Goal: Task Accomplishment & Management: Manage account settings

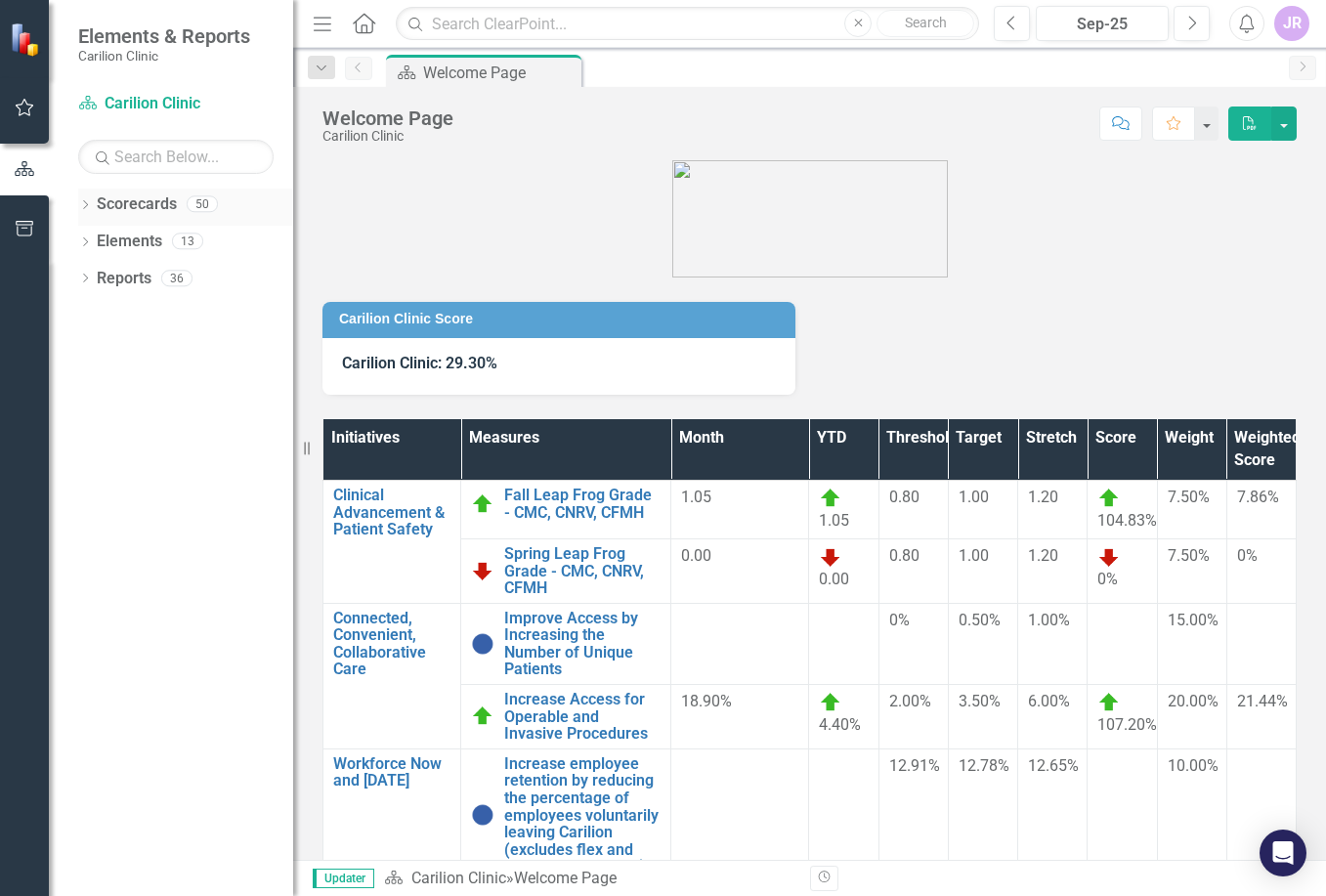
click at [81, 203] on icon "Dropdown" at bounding box center [85, 207] width 14 height 11
click at [95, 242] on icon "Dropdown" at bounding box center [95, 240] width 15 height 12
click at [173, 281] on link "Department of Emergency Medicine" at bounding box center [210, 279] width 166 height 23
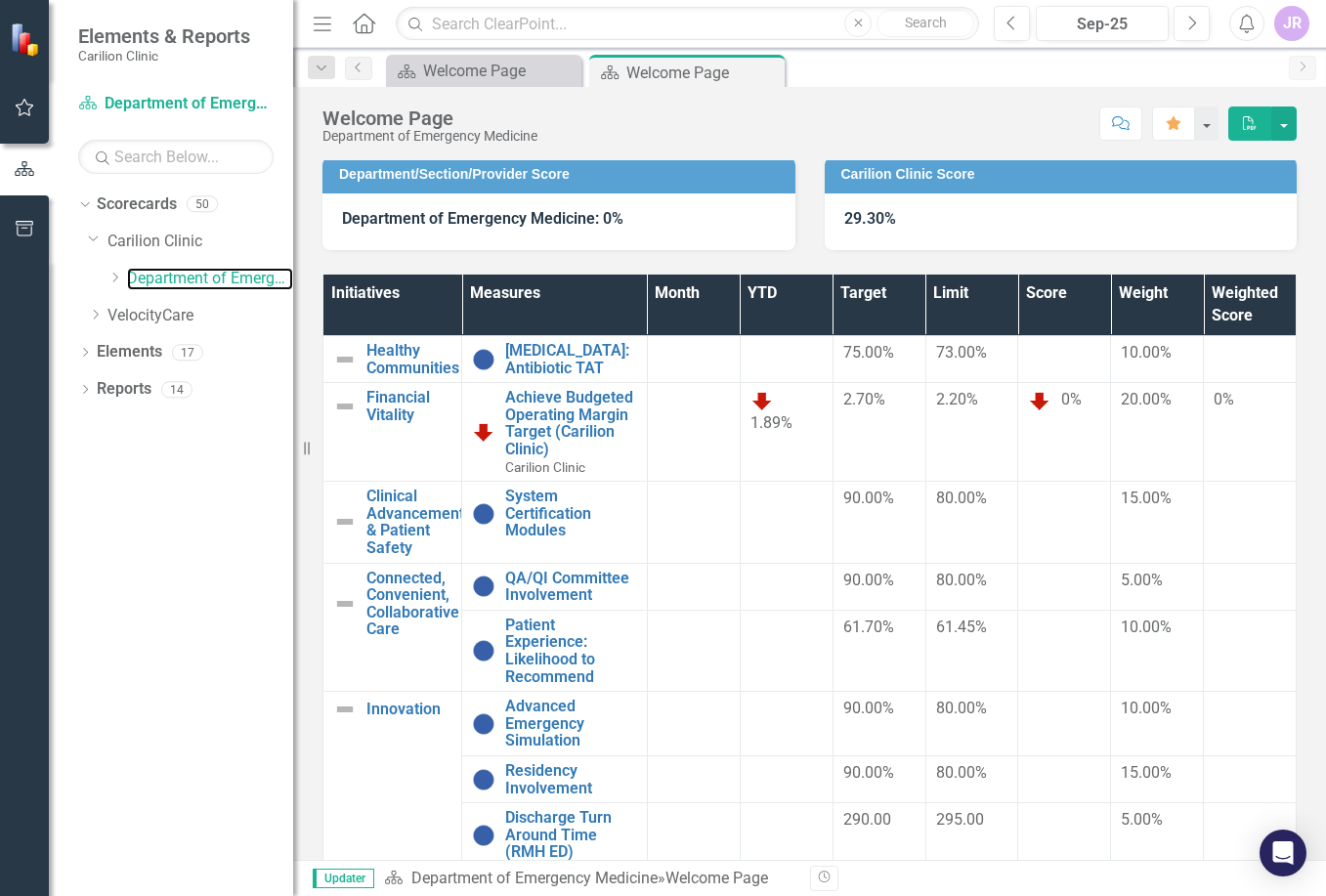
scroll to position [293, 0]
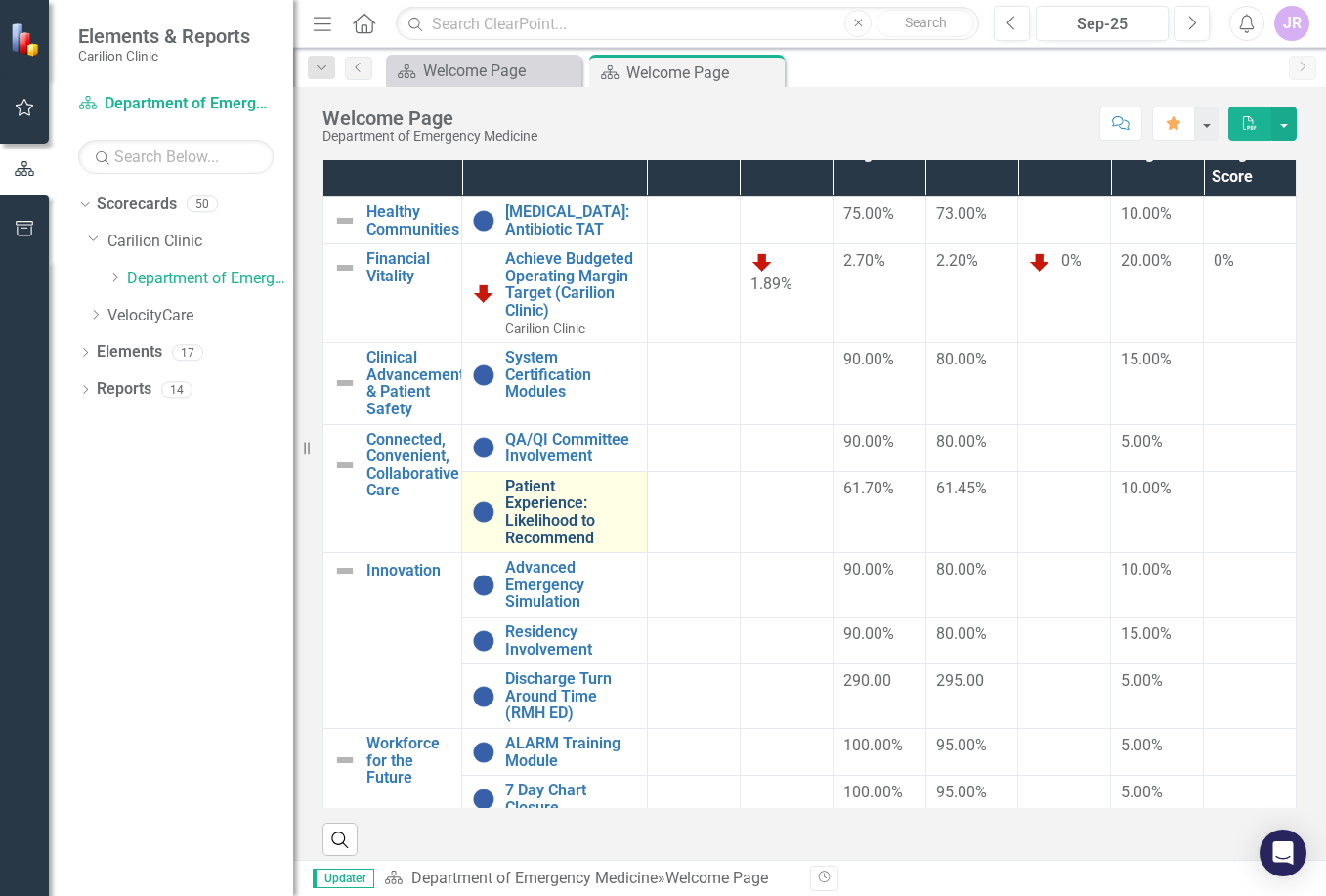
click at [536, 508] on link "Patient Experience: Likelihood to Recommend" at bounding box center [571, 511] width 132 height 68
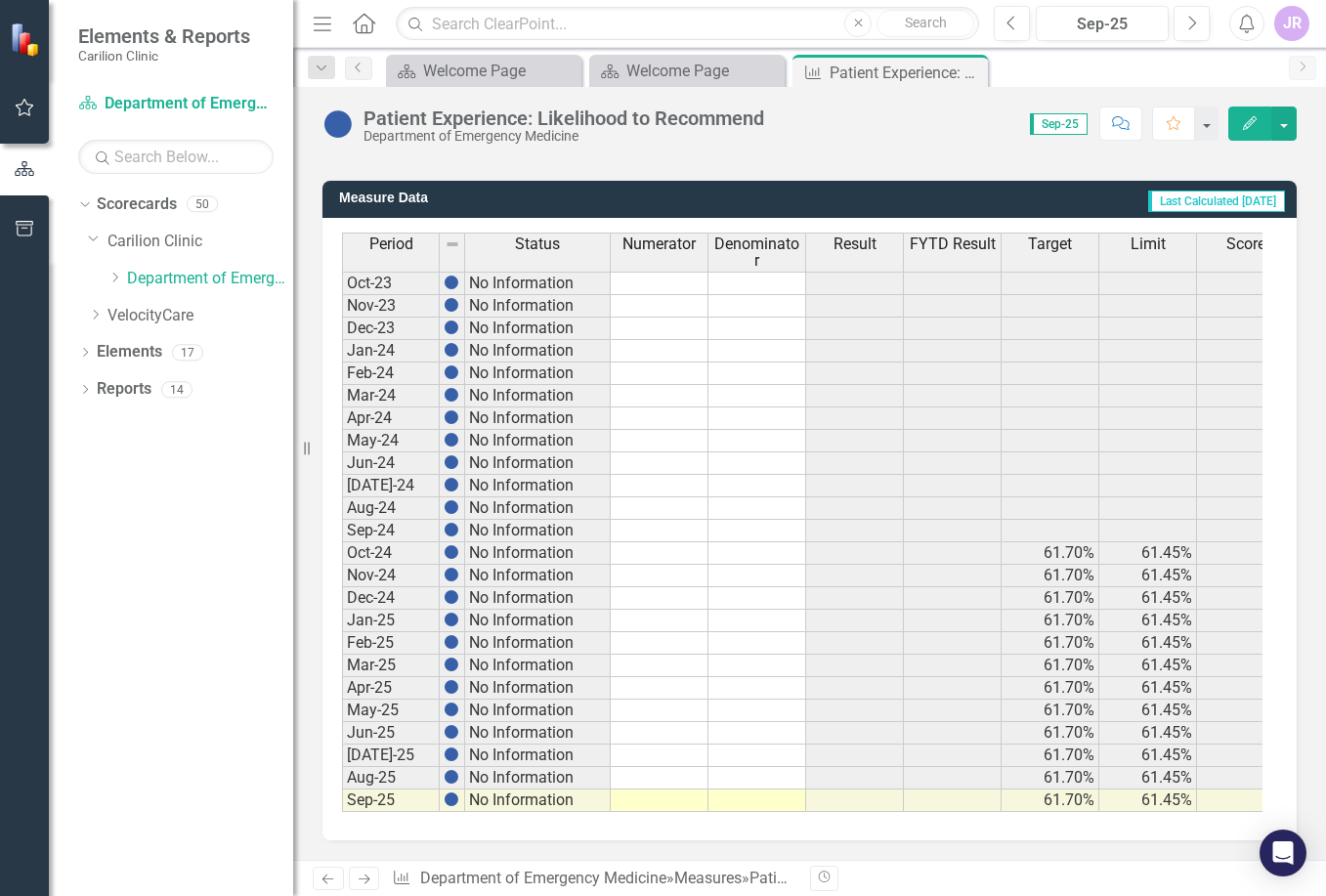
scroll to position [515, 0]
click at [646, 543] on td at bounding box center [660, 553] width 98 height 23
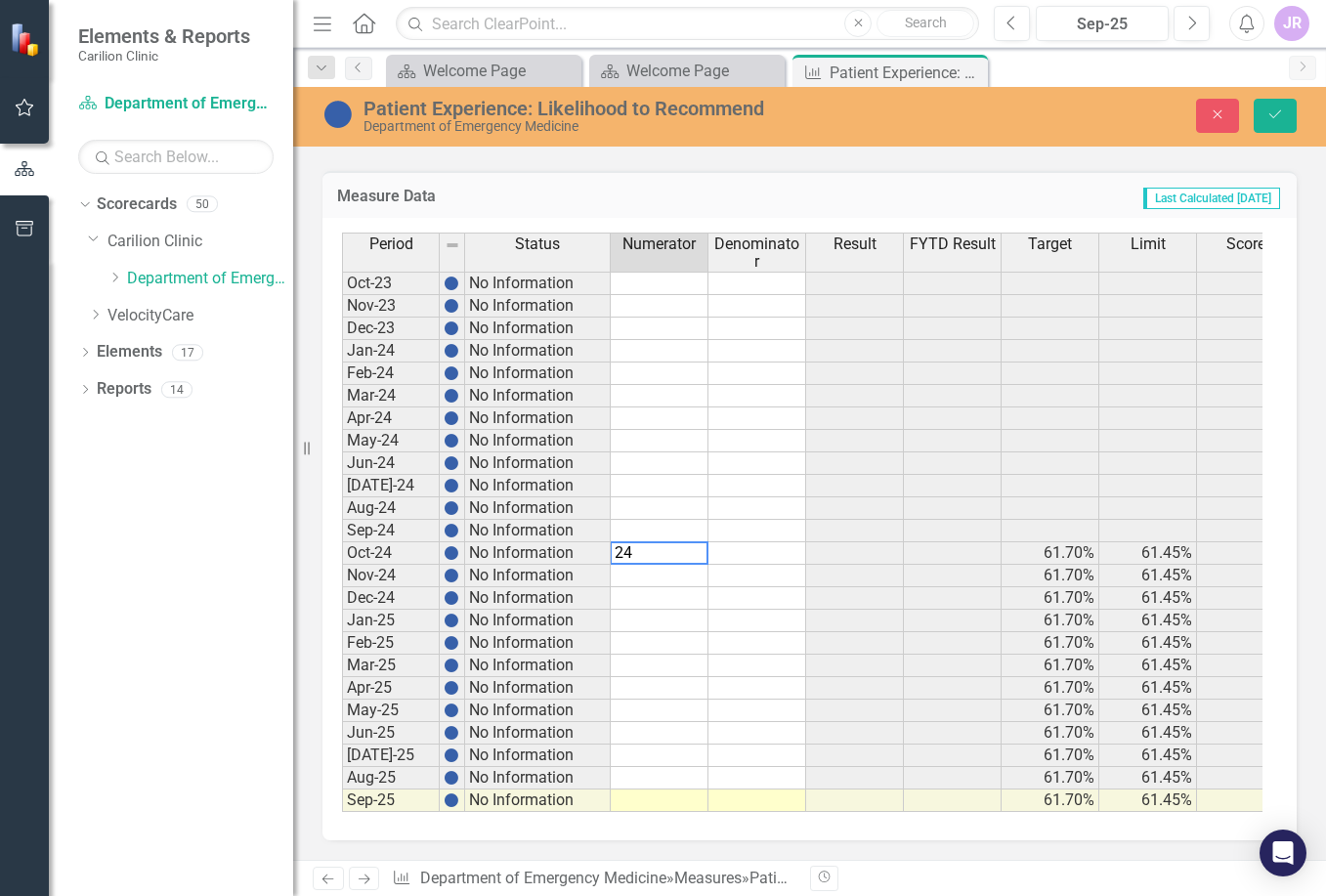
type textarea "241"
type textarea "411"
type textarea "207"
type textarea "306"
type textarea "195"
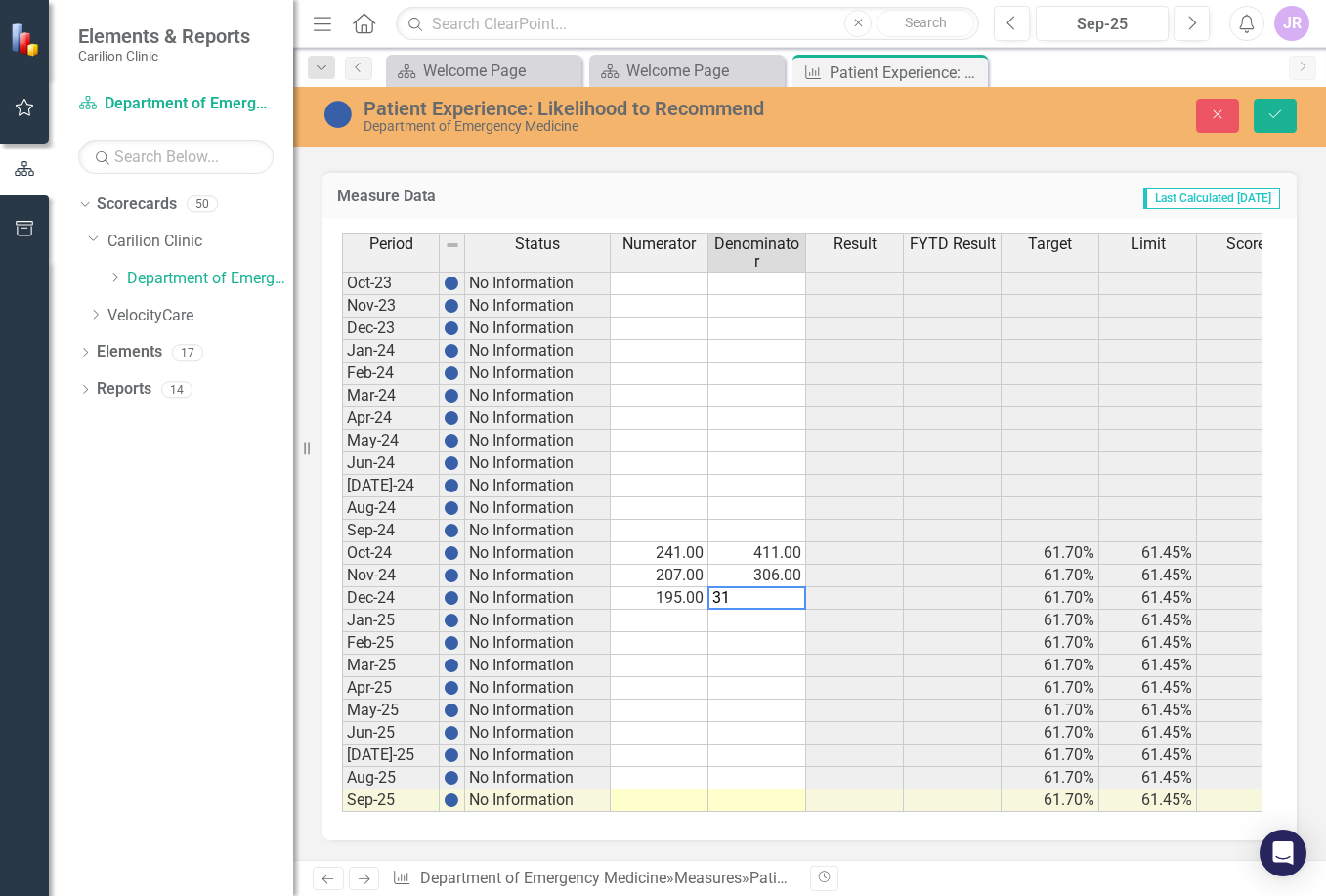
type textarea "318"
type textarea "316"
type textarea "501"
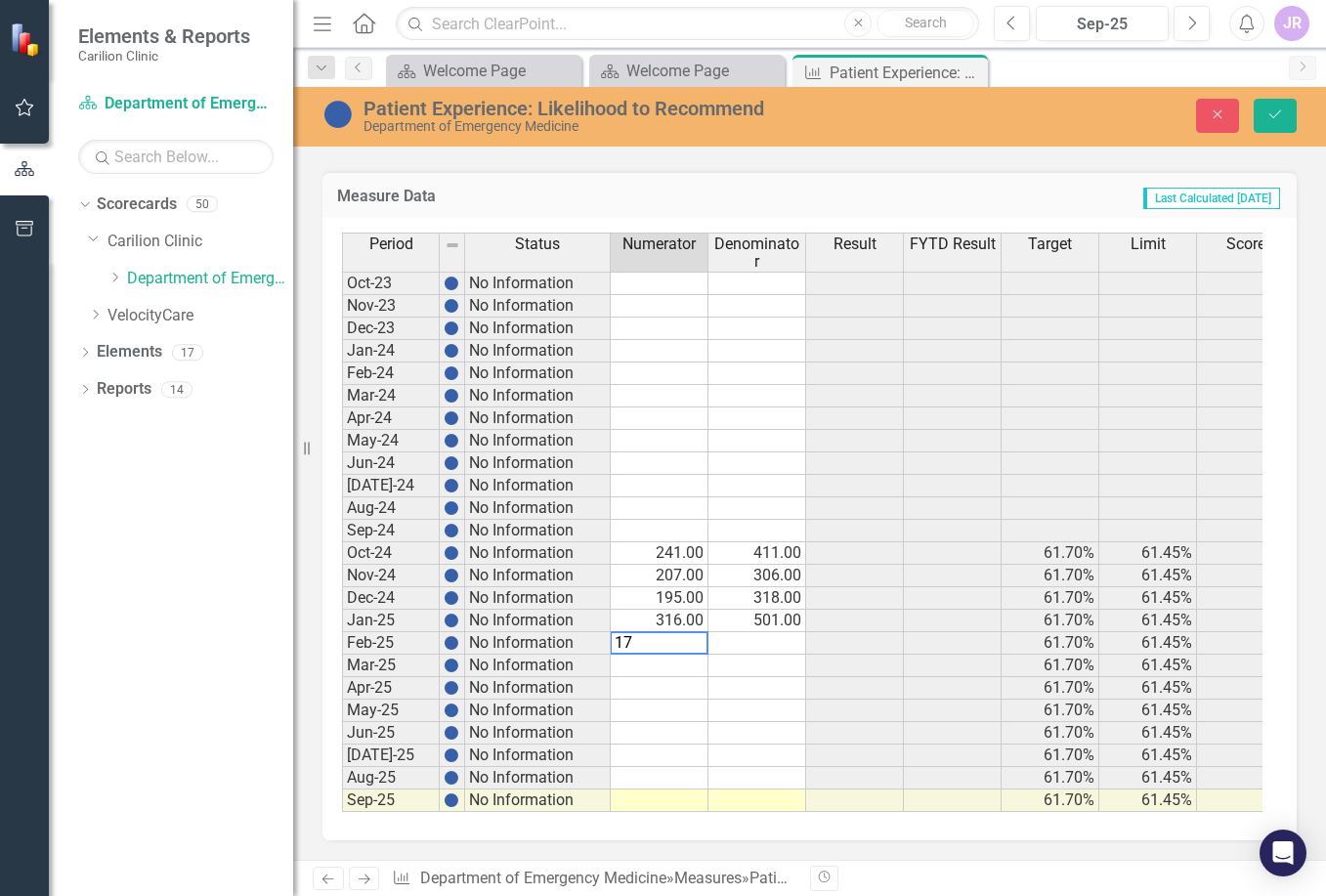
type textarea "178"
type textarea "292"
type textarea "156"
type textarea "161"
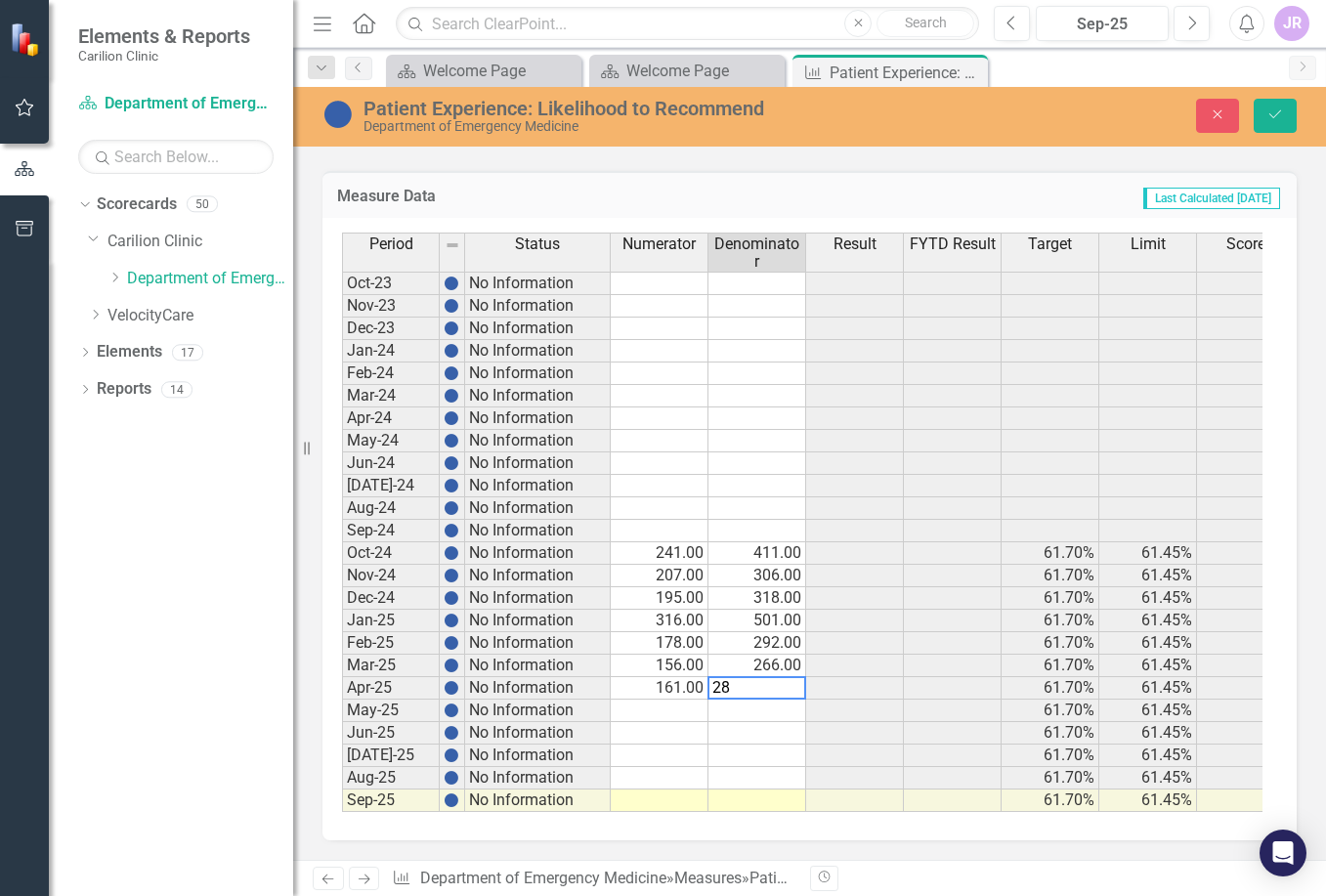
type textarea "284"
type textarea "170"
type textarea "275"
type textarea "187"
type textarea "303"
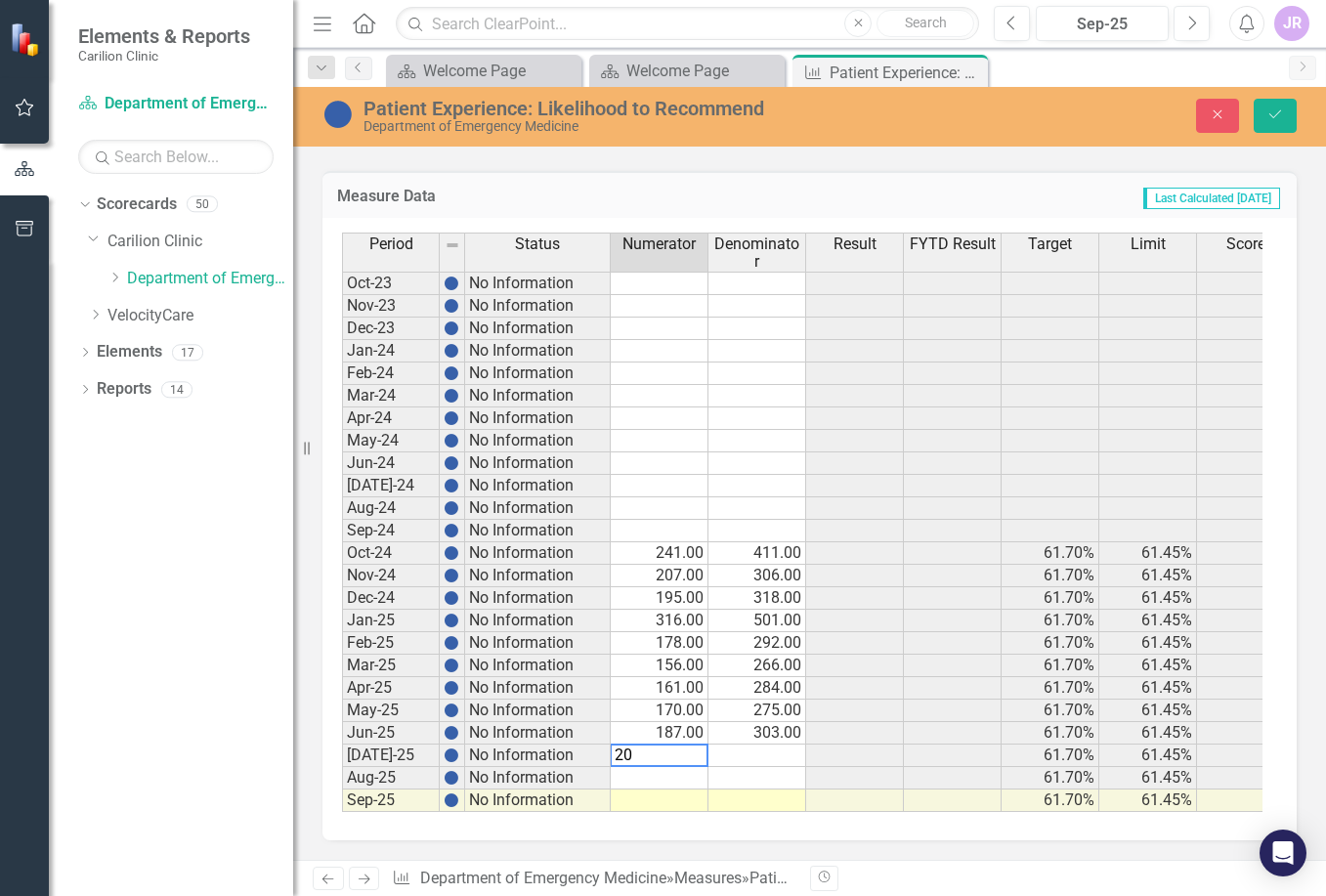
type textarea "208"
type textarea "308"
type textarea "17"
type textarea "303"
type textarea "171"
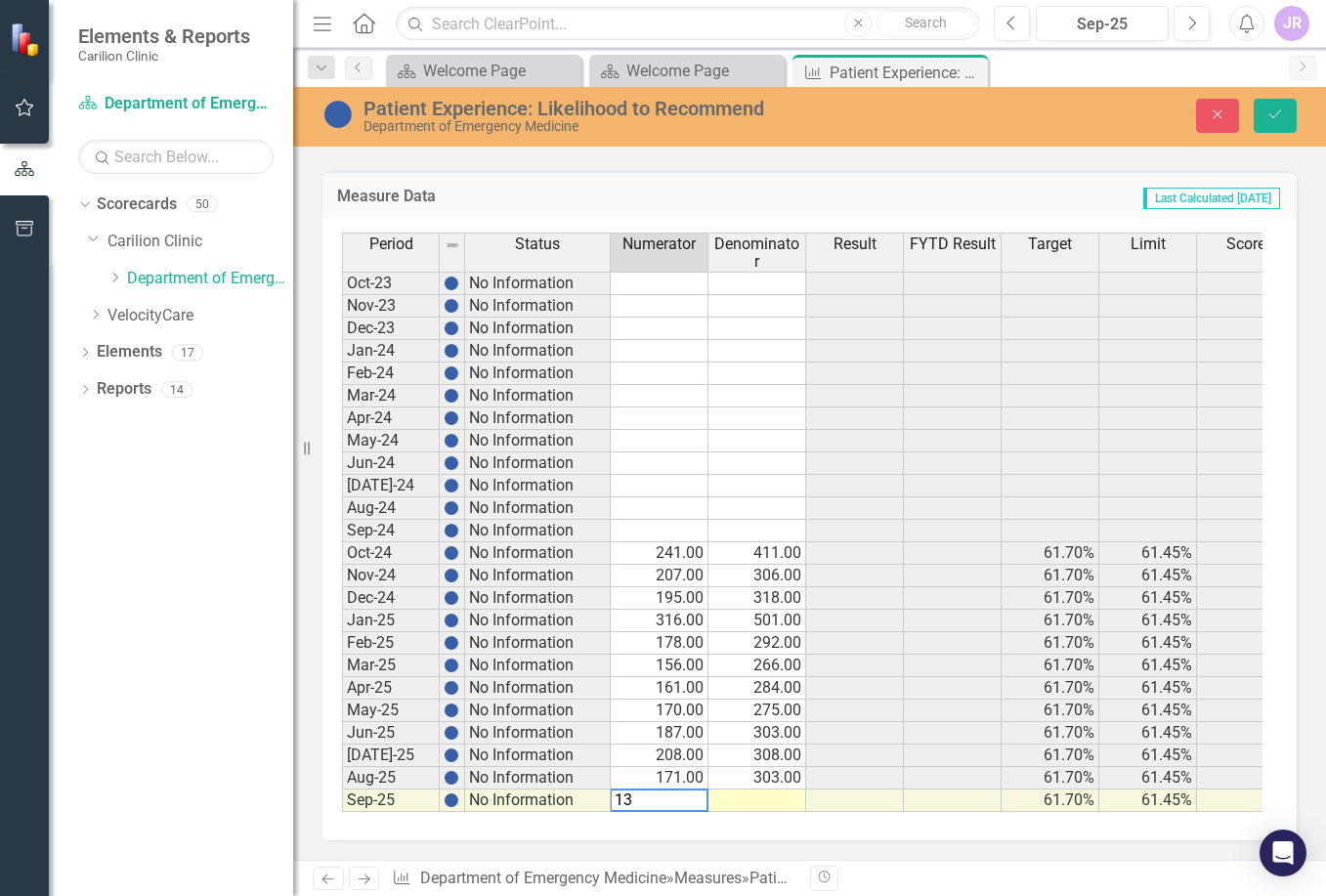
type textarea "137"
type textarea "234"
click at [1276, 118] on icon "Save" at bounding box center [1276, 115] width 18 height 14
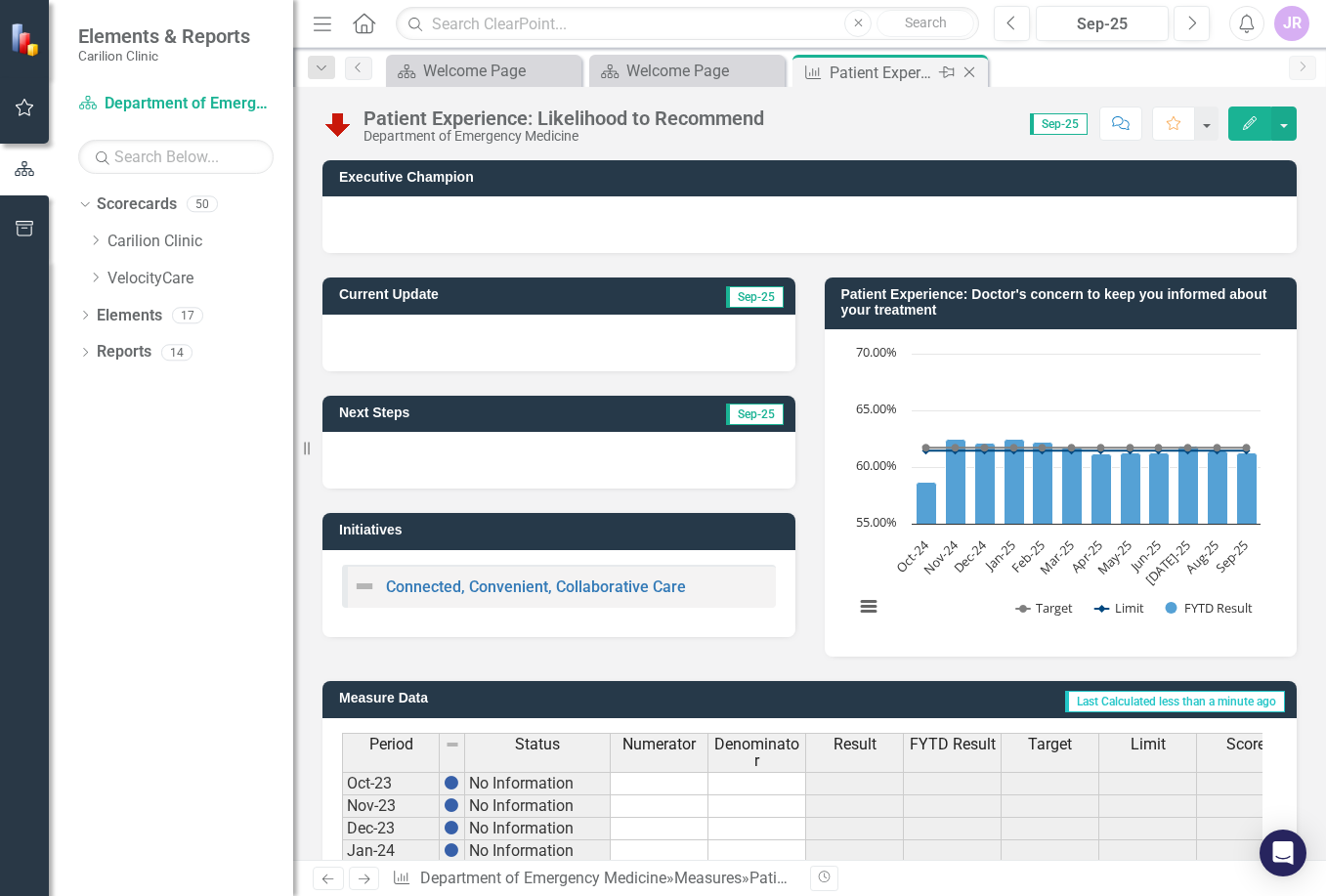
click at [962, 70] on icon "Close" at bounding box center [969, 72] width 20 height 16
